Goal: Navigation & Orientation: Find specific page/section

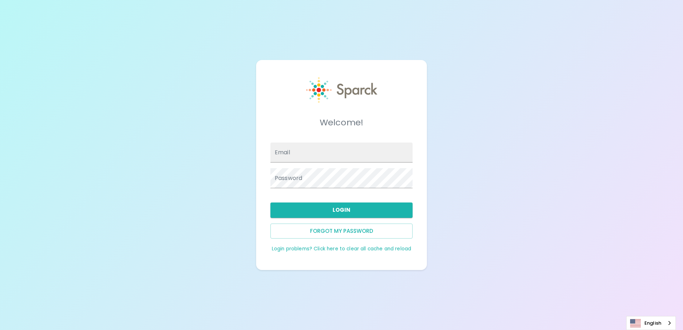
type input "cbramhill@sfbaycoffee.com"
click at [369, 210] on button "Login" at bounding box center [342, 210] width 142 height 15
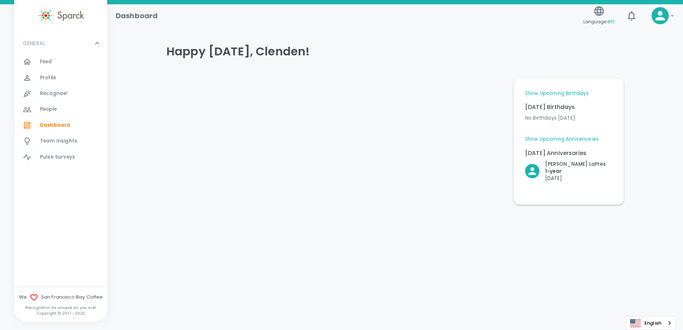
click at [59, 65] on div "Feed 0" at bounding box center [73, 62] width 67 height 10
click at [570, 139] on link "Show Upcoming Anniversaries" at bounding box center [562, 139] width 74 height 7
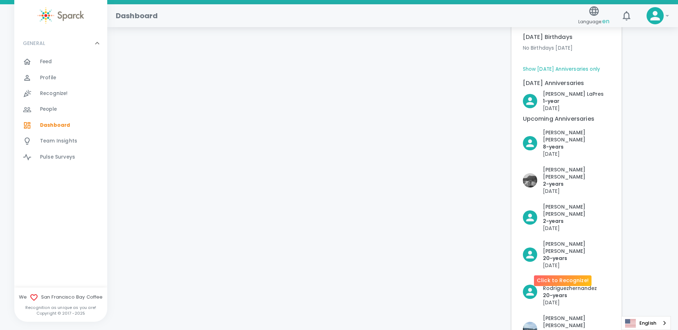
scroll to position [36, 0]
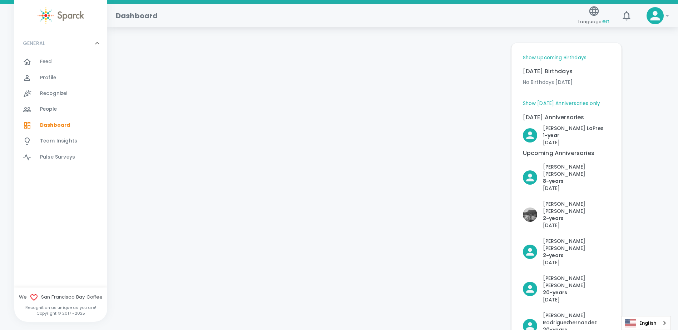
click at [559, 58] on link "Show Upcoming Birthdays" at bounding box center [555, 57] width 64 height 7
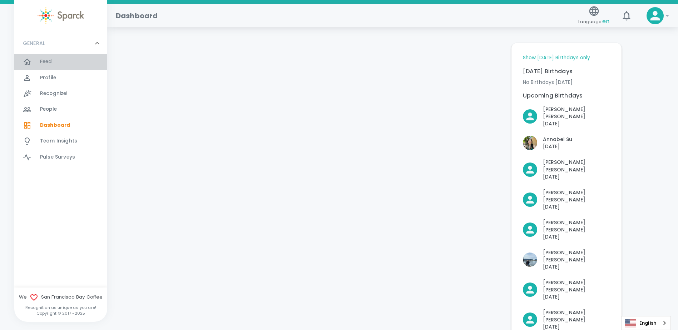
click at [56, 60] on div "Feed 0" at bounding box center [73, 62] width 67 height 10
